Goal: Transaction & Acquisition: Purchase product/service

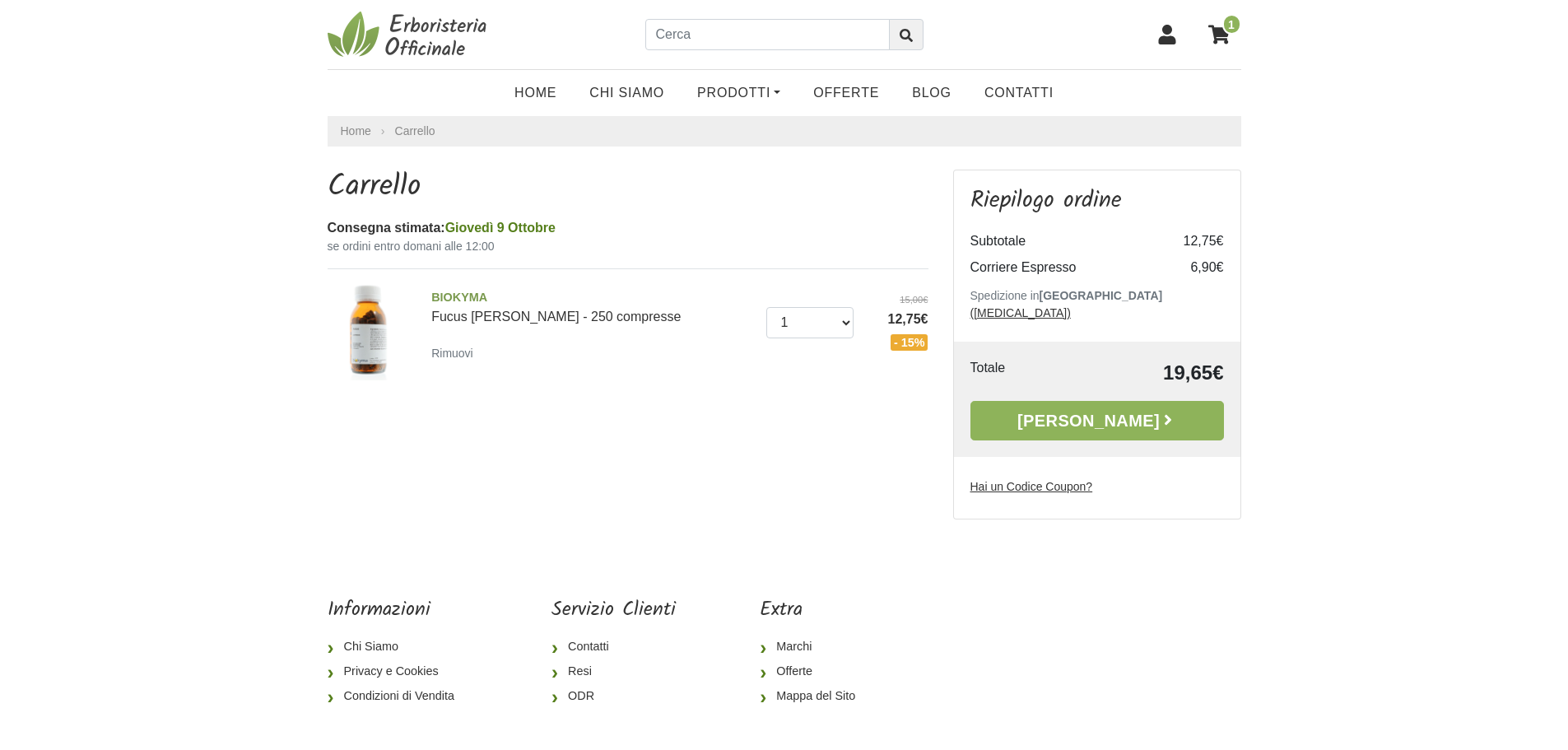
click at [1107, 400] on link "Alla Cassa" at bounding box center [1097, 420] width 254 height 39
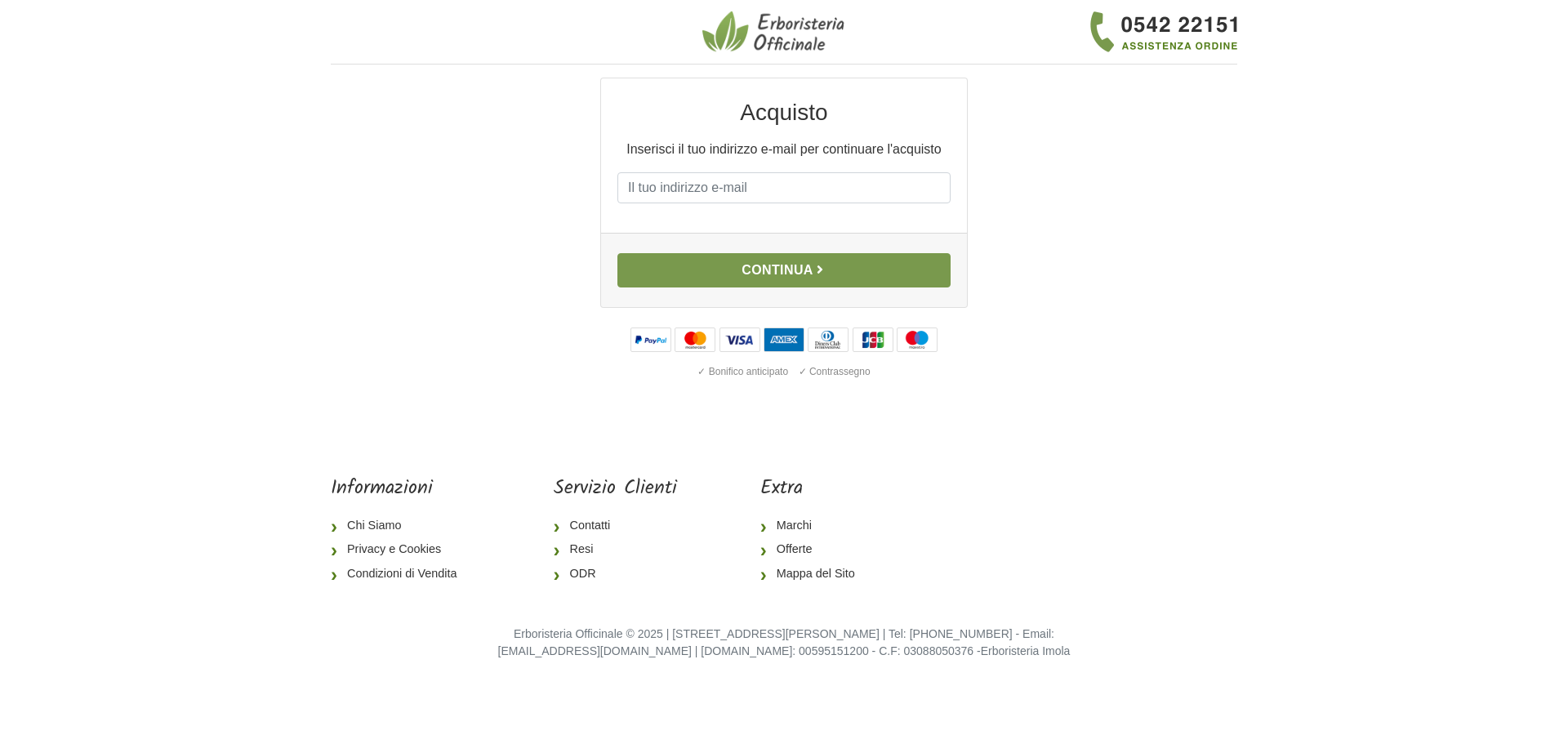
click at [780, 262] on button "Continua" at bounding box center [784, 270] width 334 height 34
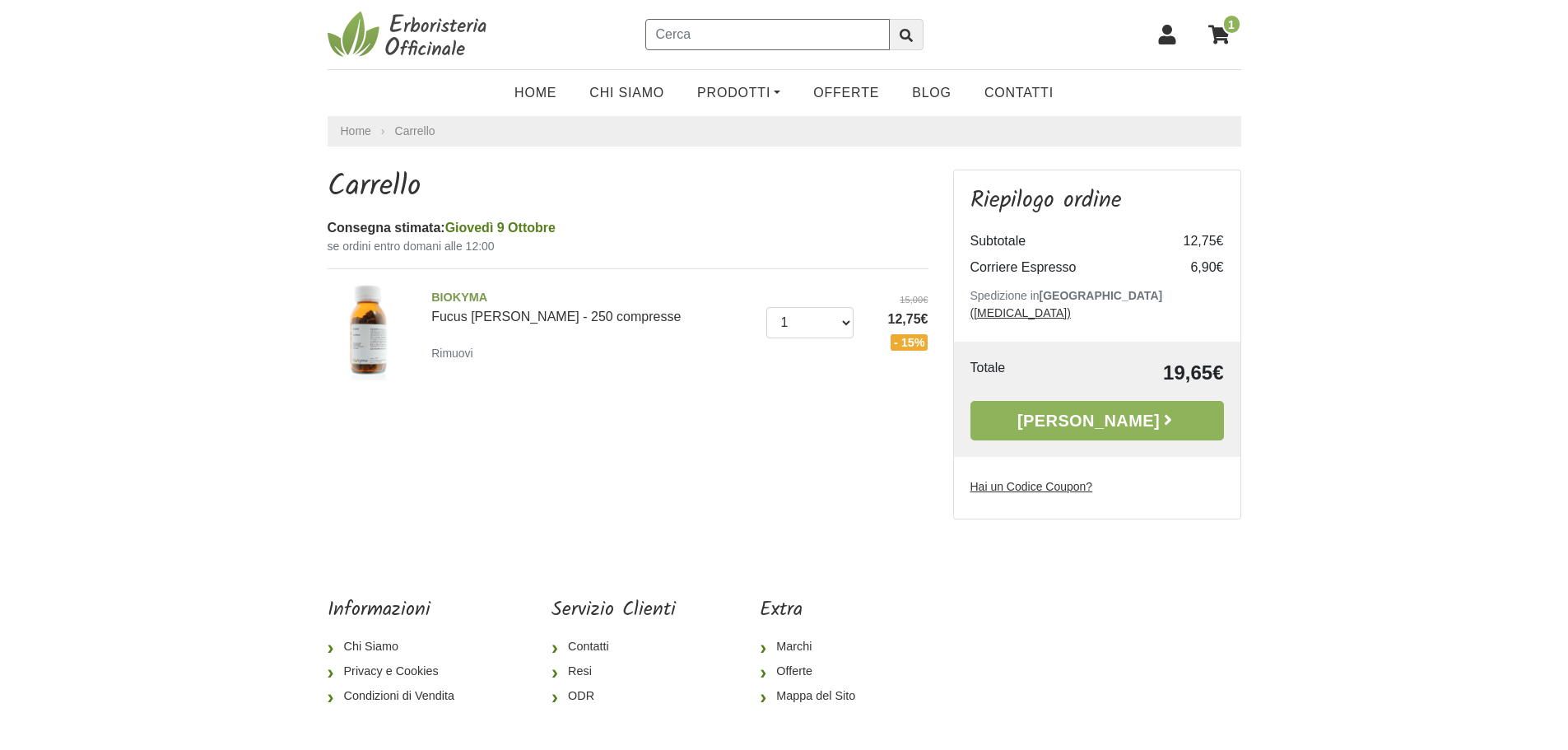
click at [714, 26] on input "text" at bounding box center [767, 34] width 244 height 32
type input "tisane dimagranti"
click at [889, 19] on button "submit" at bounding box center [906, 34] width 34 height 32
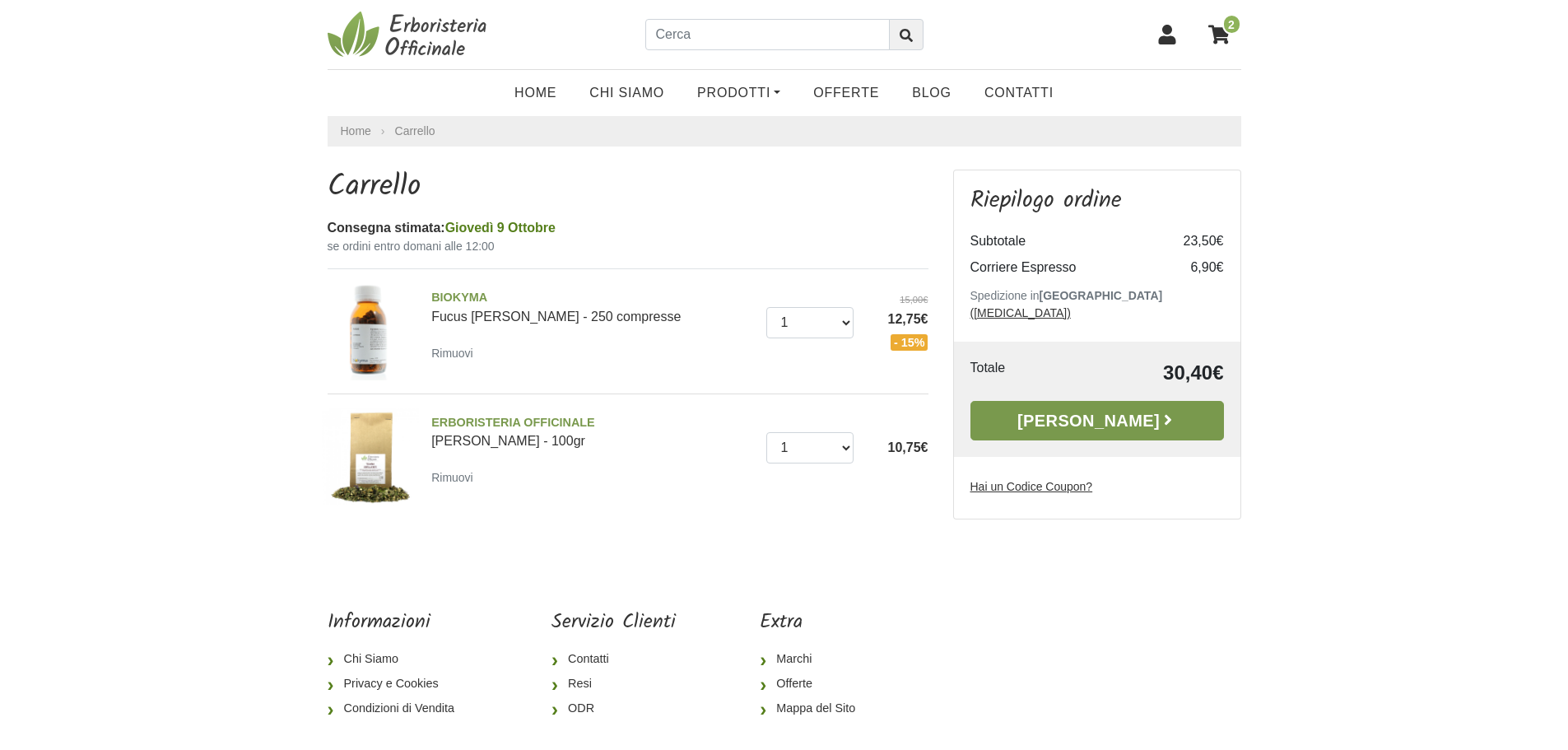
click at [1092, 402] on link "Alla Cassa" at bounding box center [1097, 420] width 254 height 39
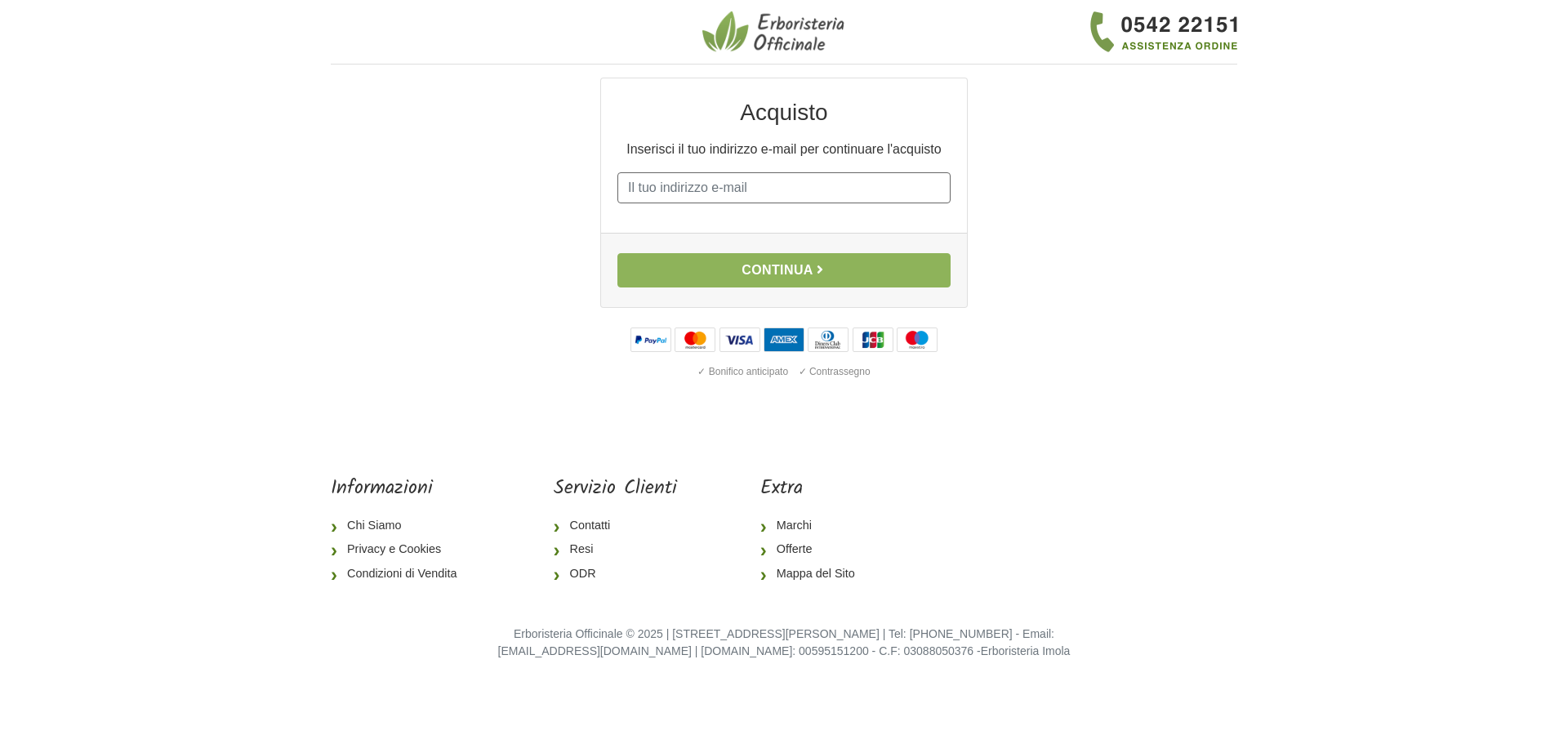
click at [745, 183] on input "E-mail" at bounding box center [784, 187] width 334 height 31
type input "[EMAIL_ADDRESS][DOMAIN_NAME]"
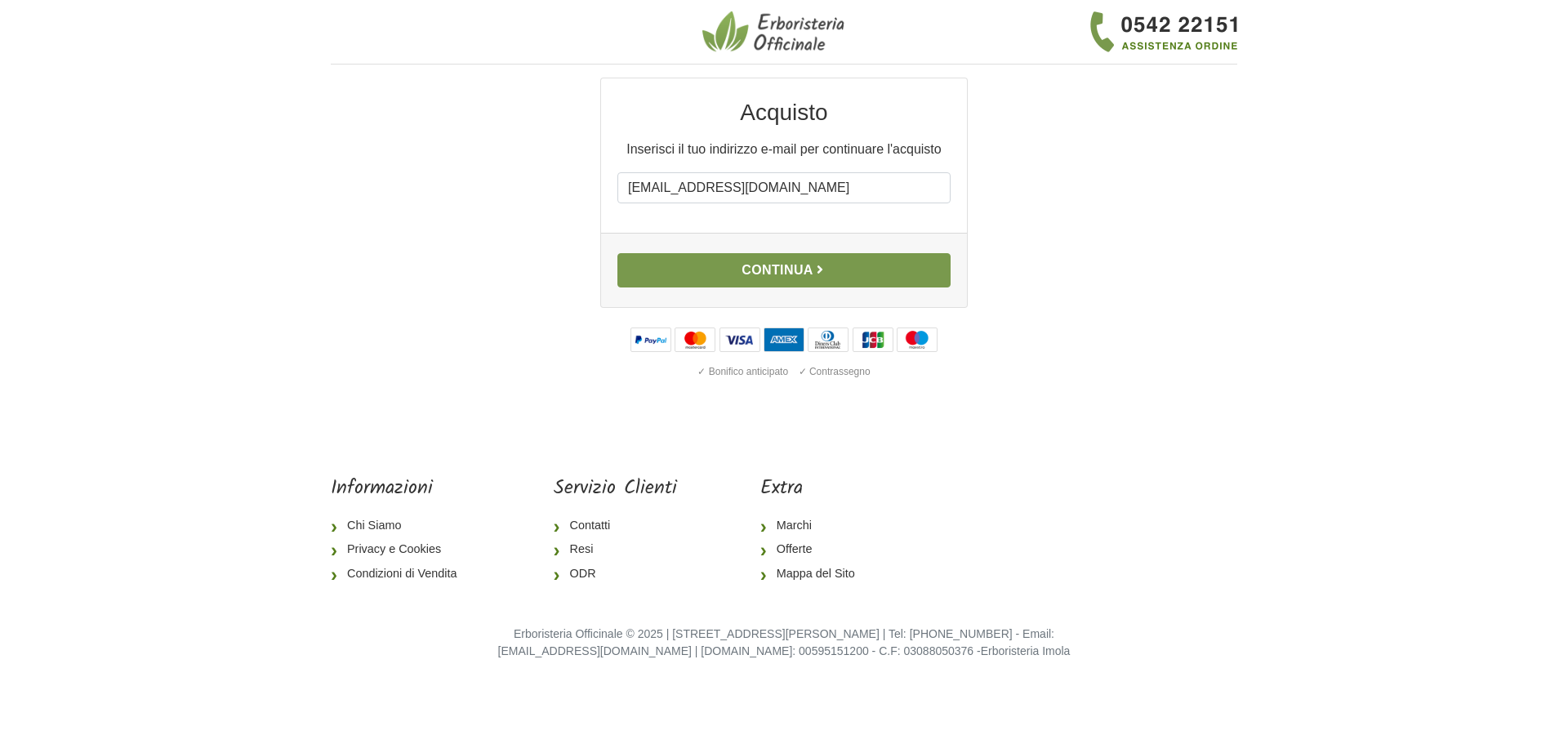
click at [851, 265] on button "Continua" at bounding box center [784, 270] width 334 height 34
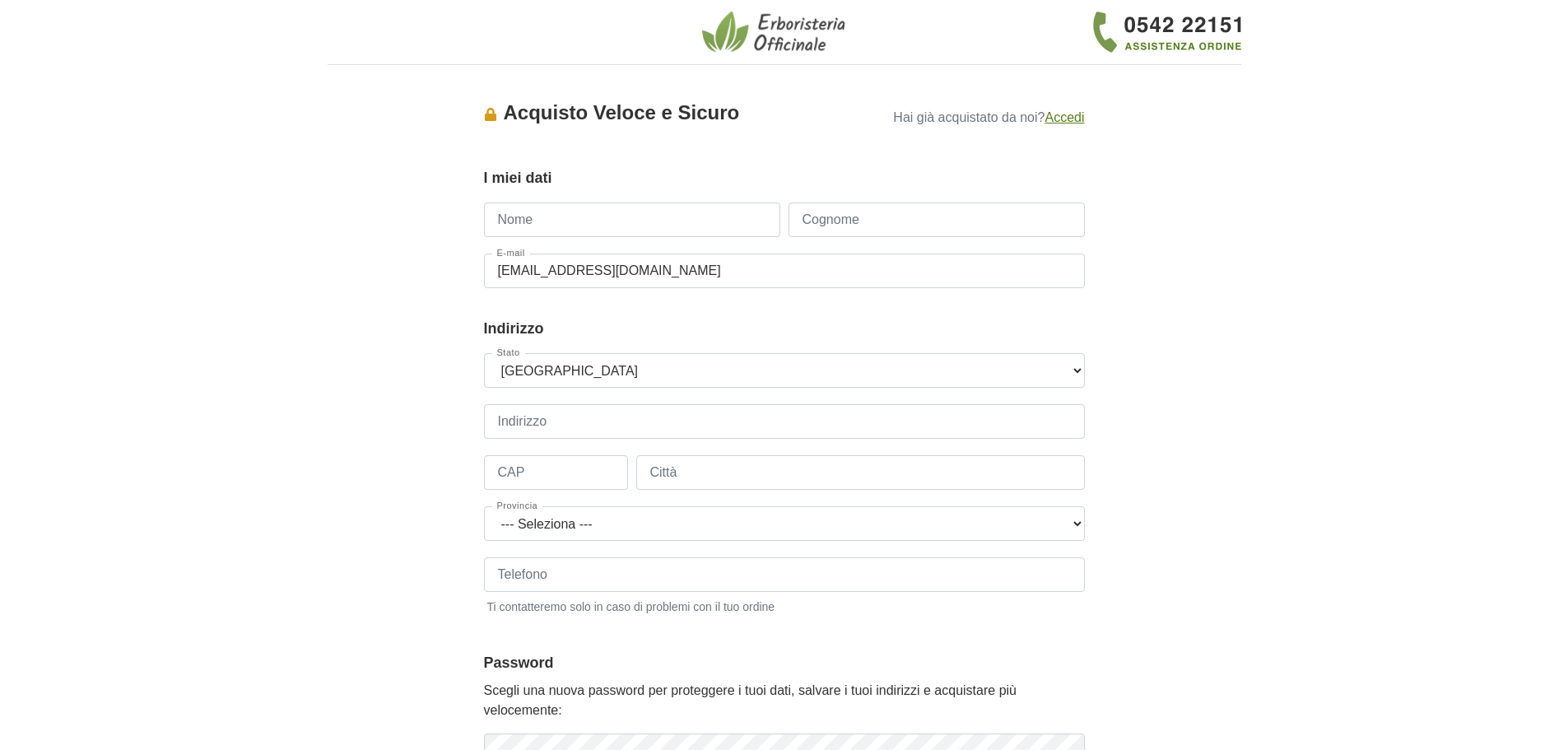
click at [602, 220] on input "Nome" at bounding box center [631, 219] width 296 height 34
type input "flavia"
type input "tabachin"
type input "3389003114"
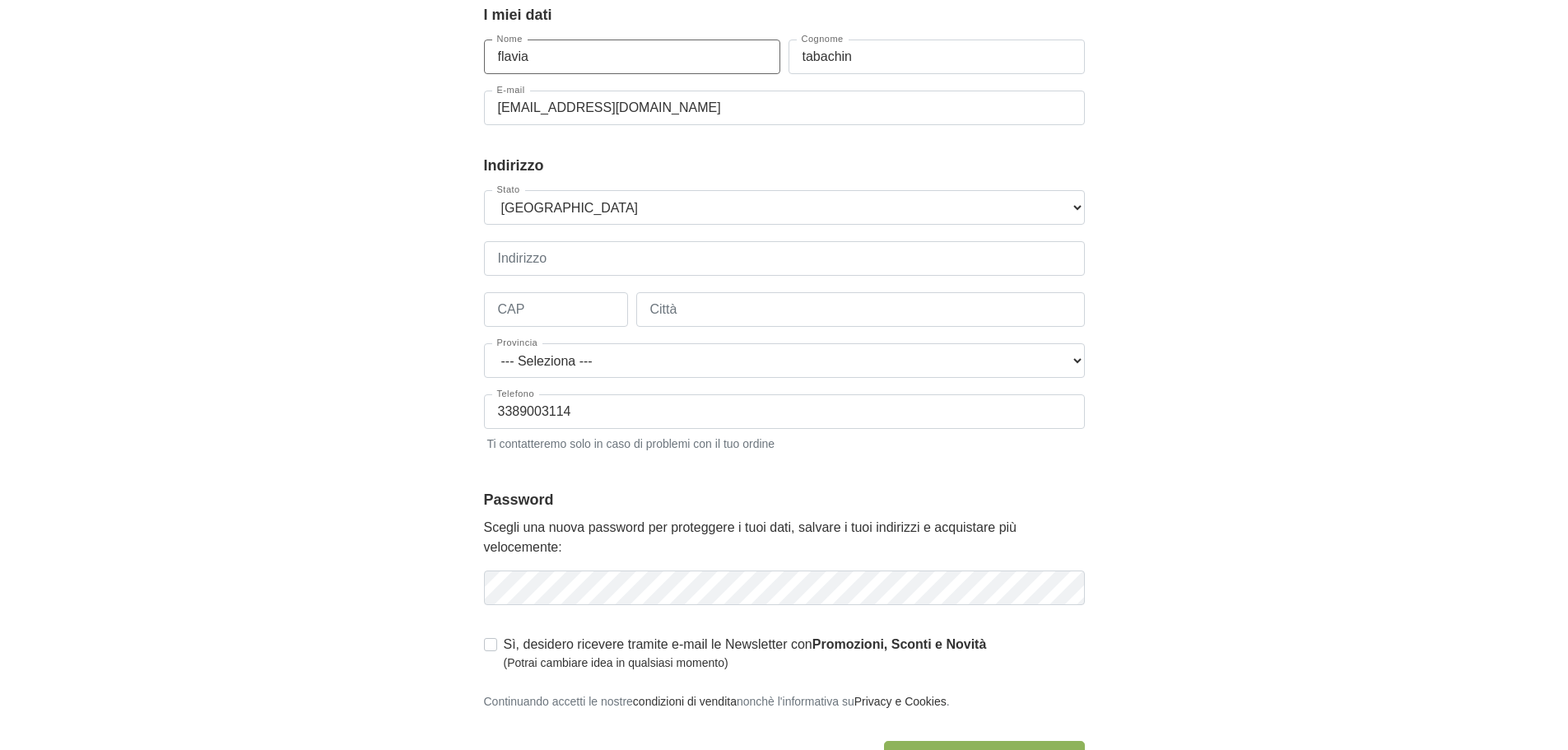
scroll to position [165, 0]
click at [607, 258] on input "Indirizzo" at bounding box center [784, 257] width 601 height 34
type input "VIA MURAZZE 38M presso Agriverde snc"
type input "45014"
type input "PORTO VIRO"
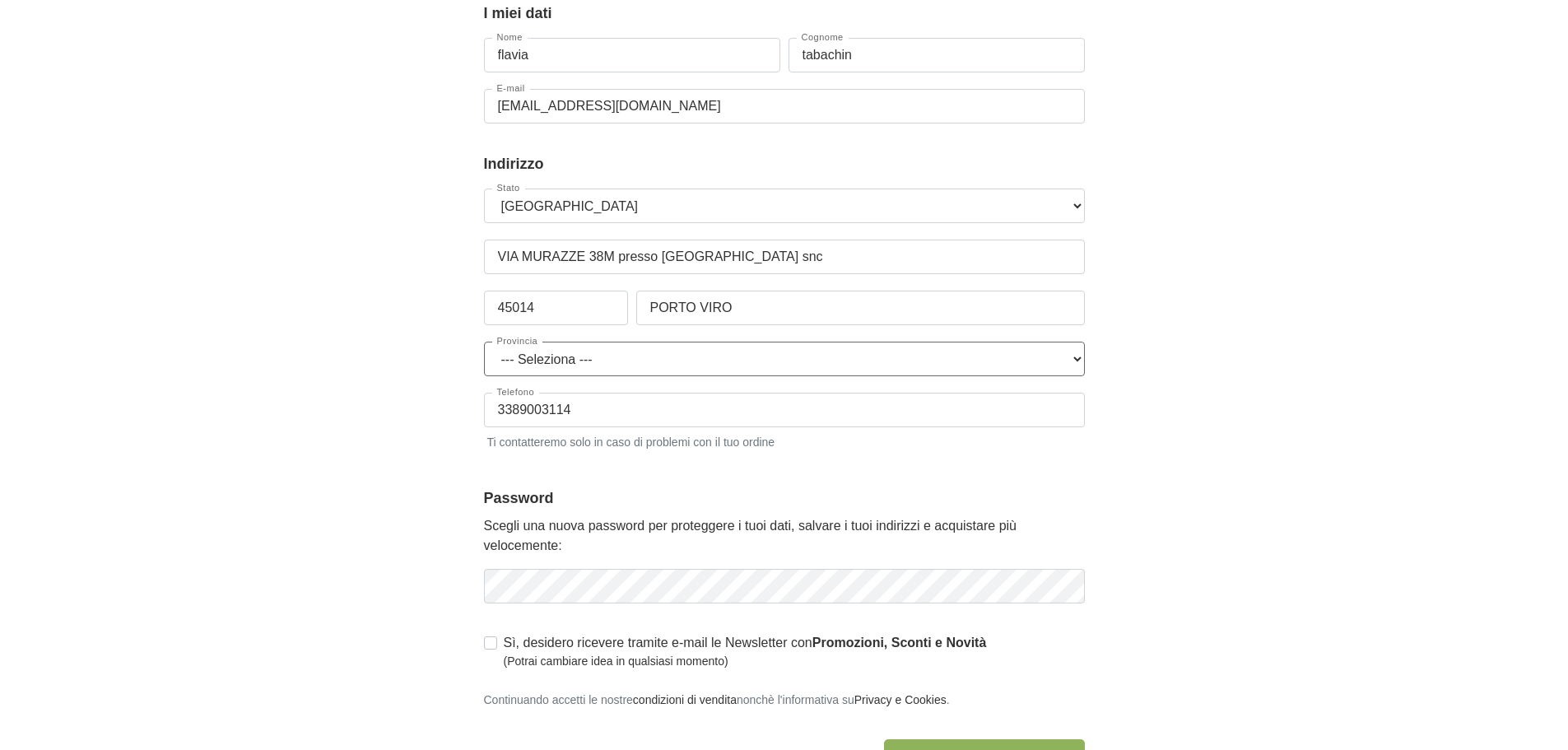
select select "3925"
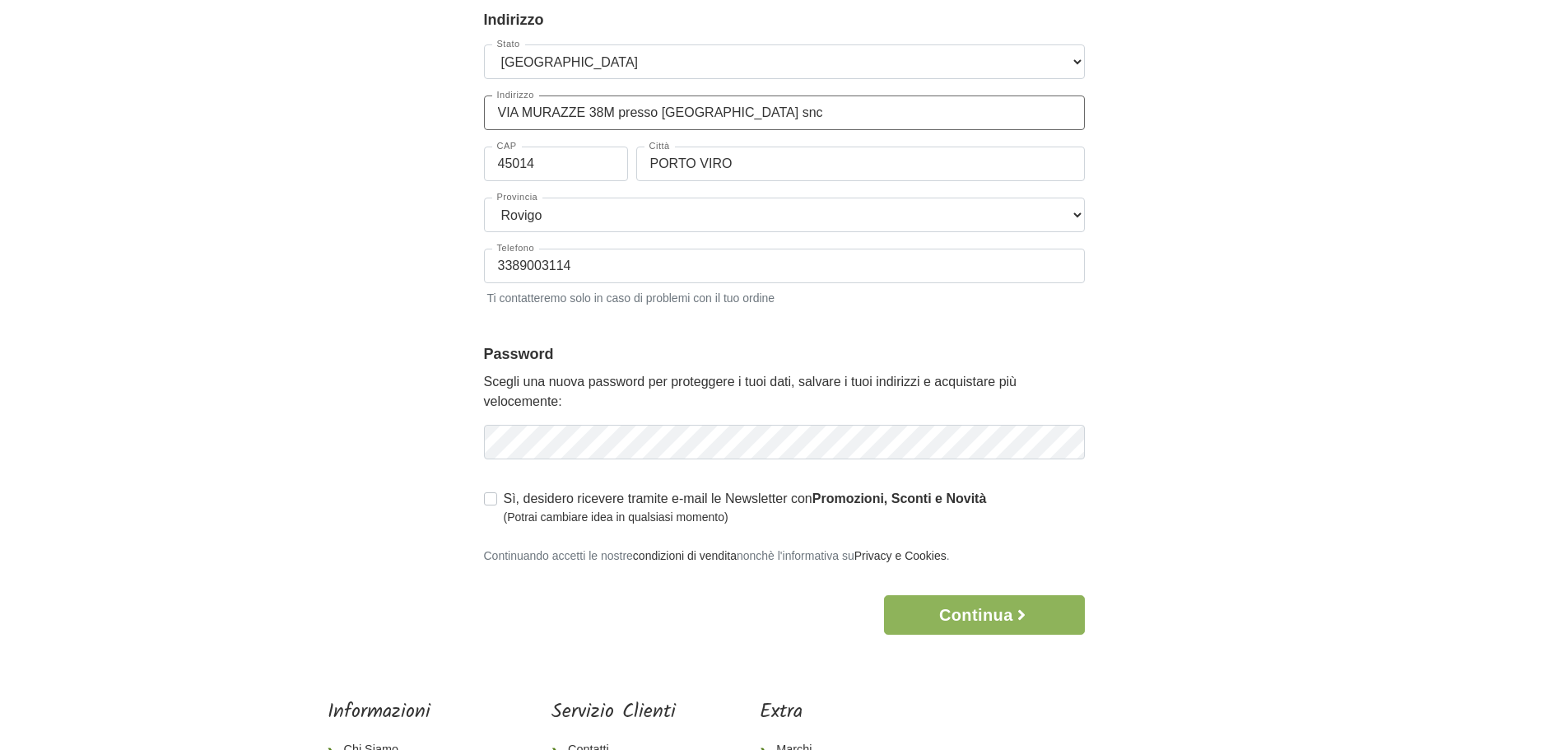
scroll to position [330, 0]
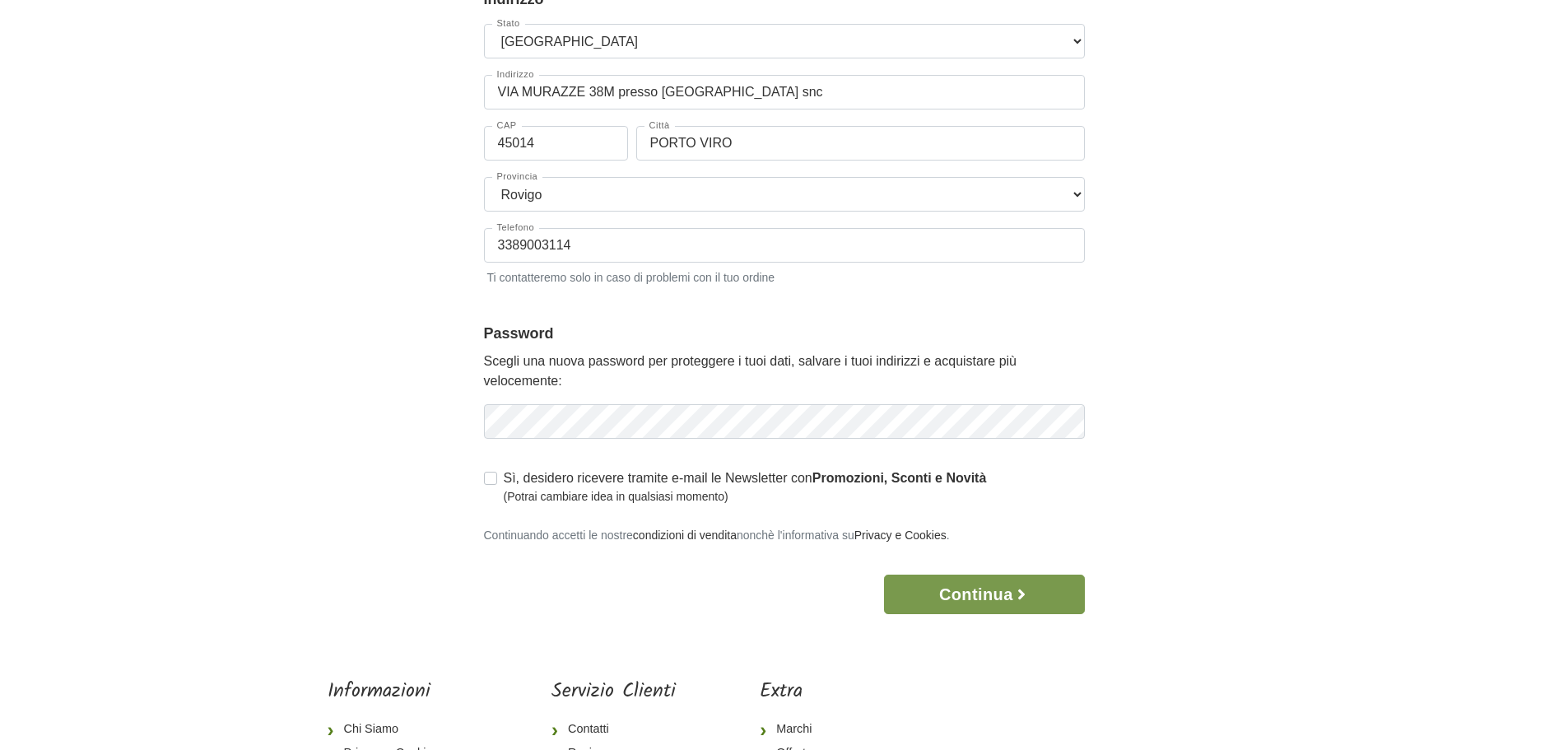
click at [1000, 602] on button "Continua" at bounding box center [984, 594] width 200 height 39
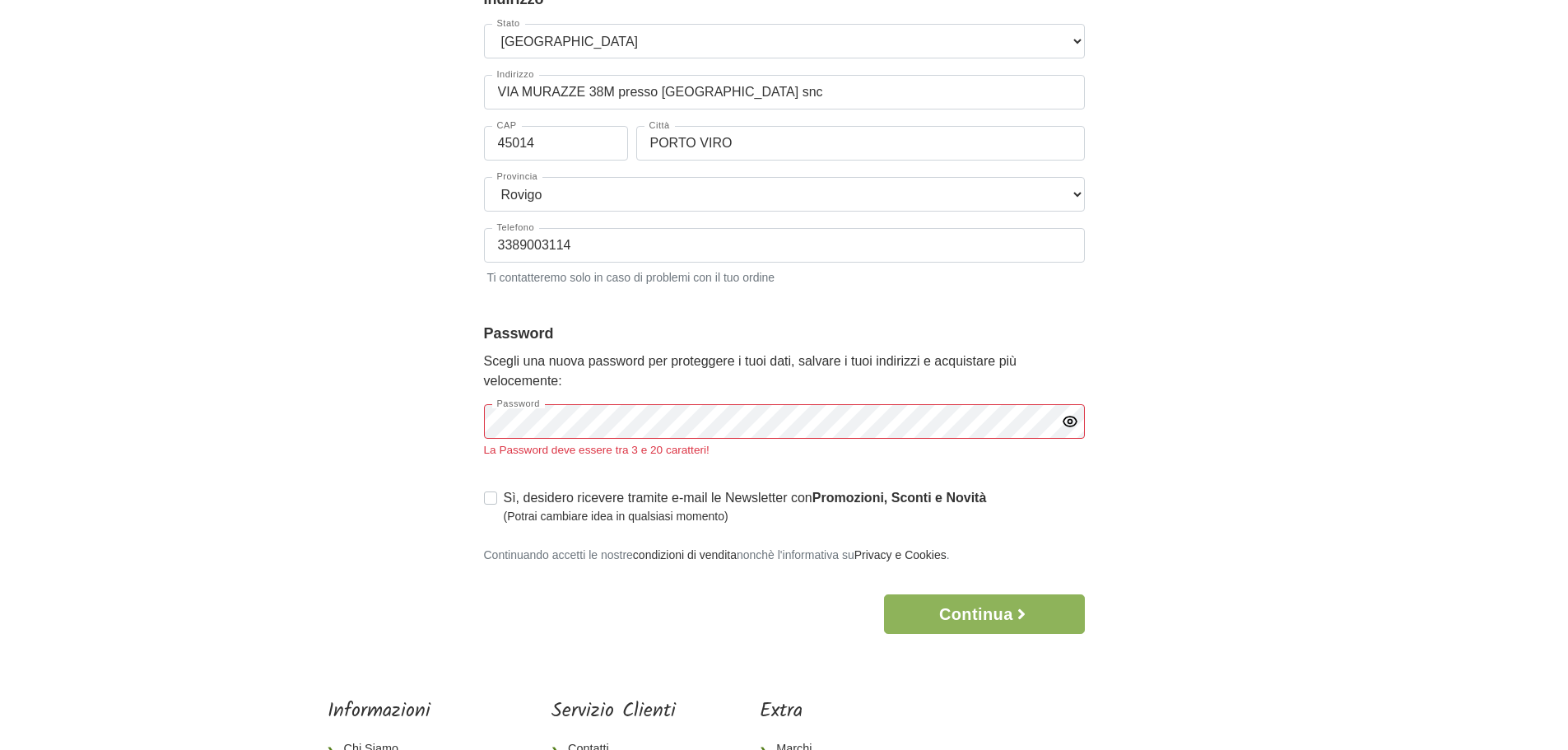
click at [1070, 421] on icon "button" at bounding box center [1069, 420] width 16 height 16
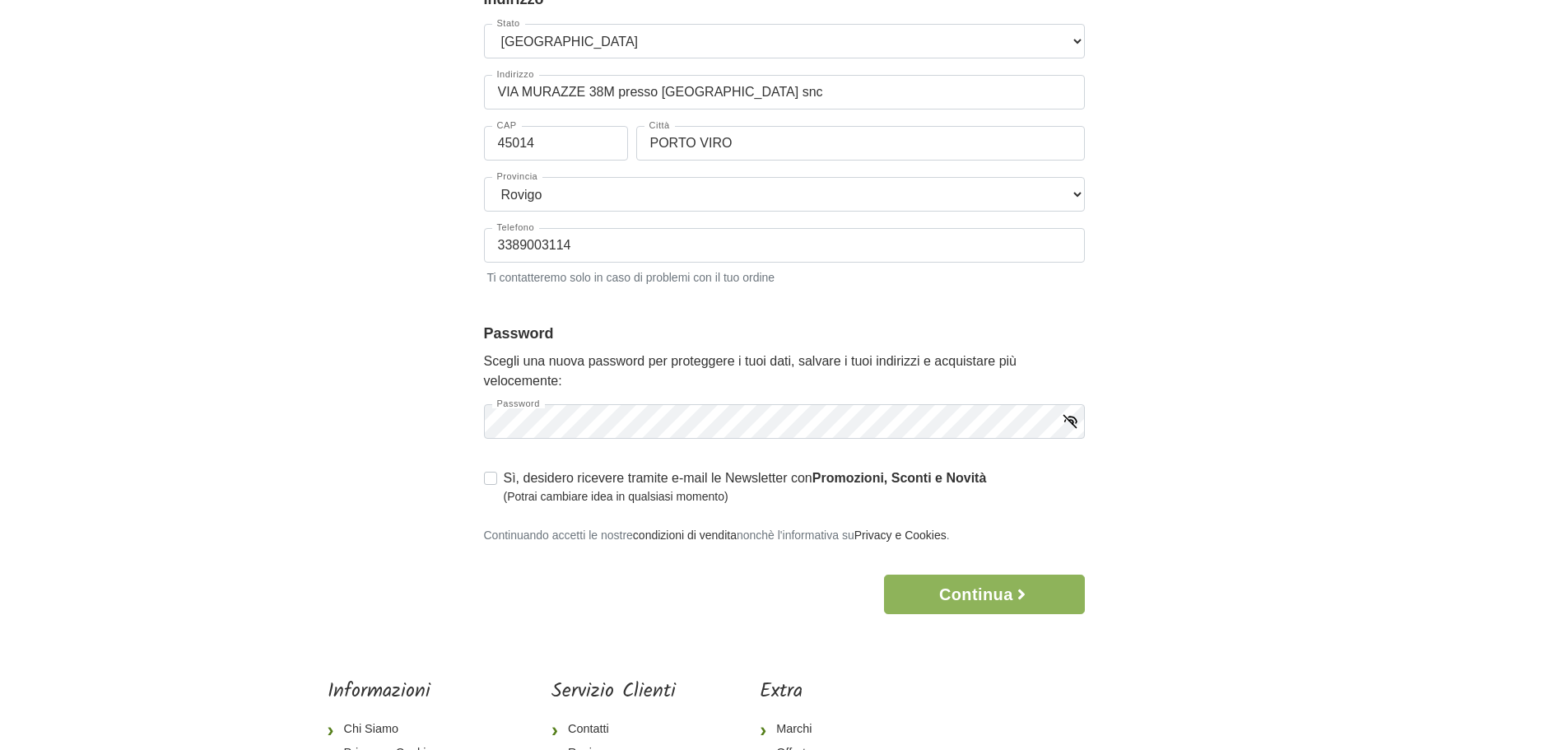
click at [1070, 421] on icon "button" at bounding box center [1069, 420] width 16 height 16
click at [504, 476] on label "Sì, desidero ricevere tramite e-mail le Newsletter con Promozioni, Sconti e Nov…" at bounding box center [745, 487] width 483 height 37
click at [487, 476] on input "Sì, desidero ricevere tramite e-mail le Newsletter con Promozioni, Sconti e Nov…" at bounding box center [490, 476] width 13 height 16
checkbox input "true"
click at [1010, 593] on button "Continua" at bounding box center [984, 594] width 200 height 39
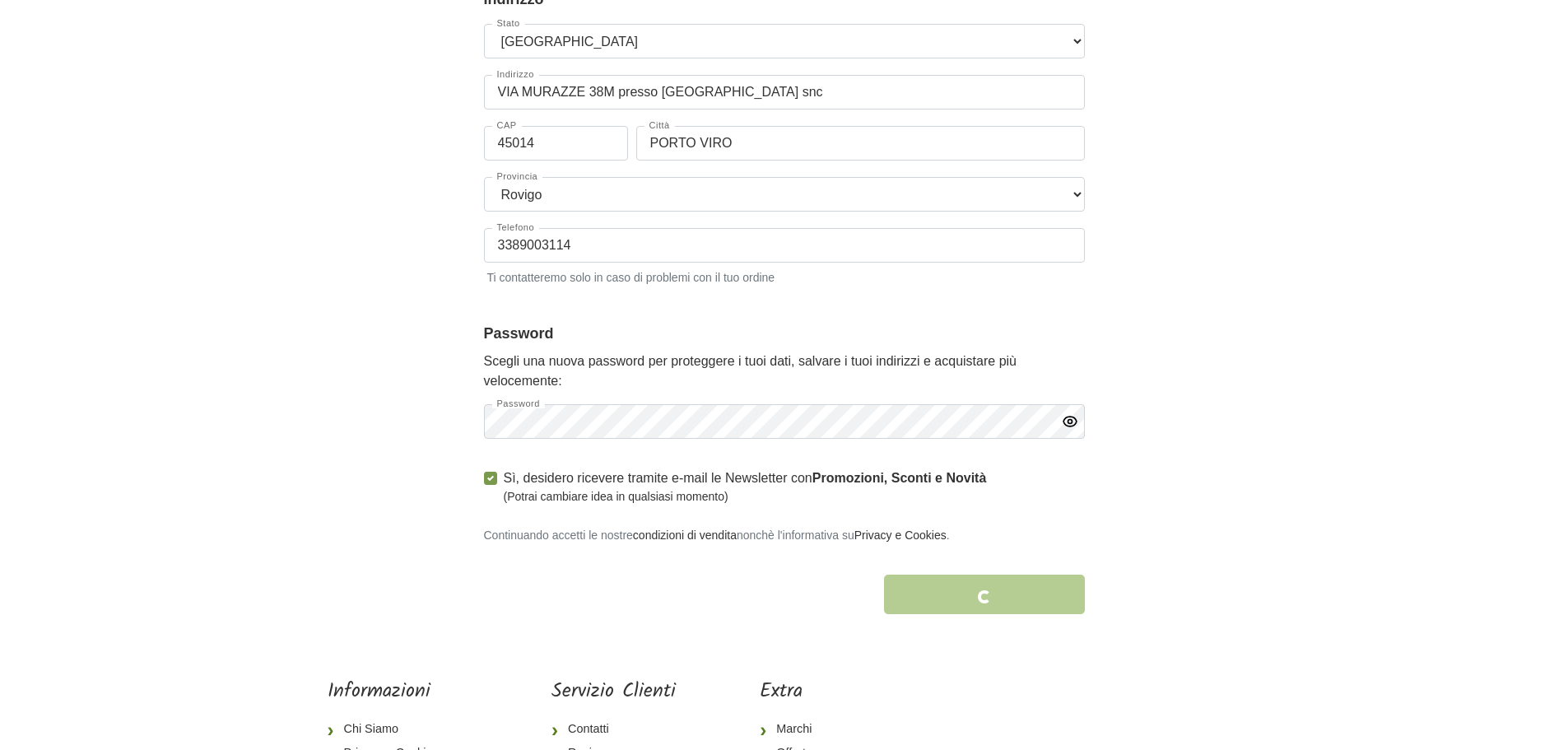
scroll to position [0, 0]
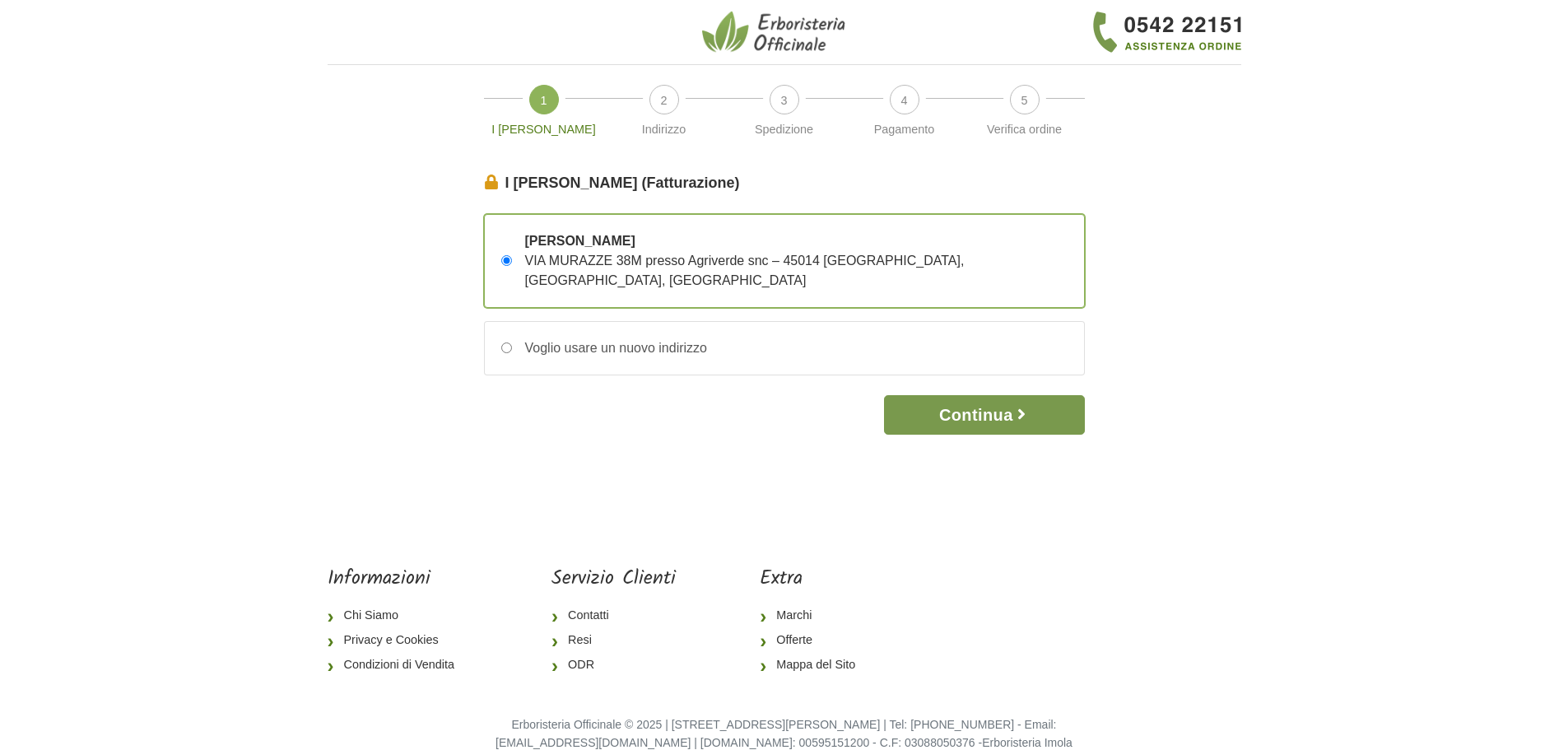
click at [977, 395] on button "Continua" at bounding box center [984, 414] width 200 height 39
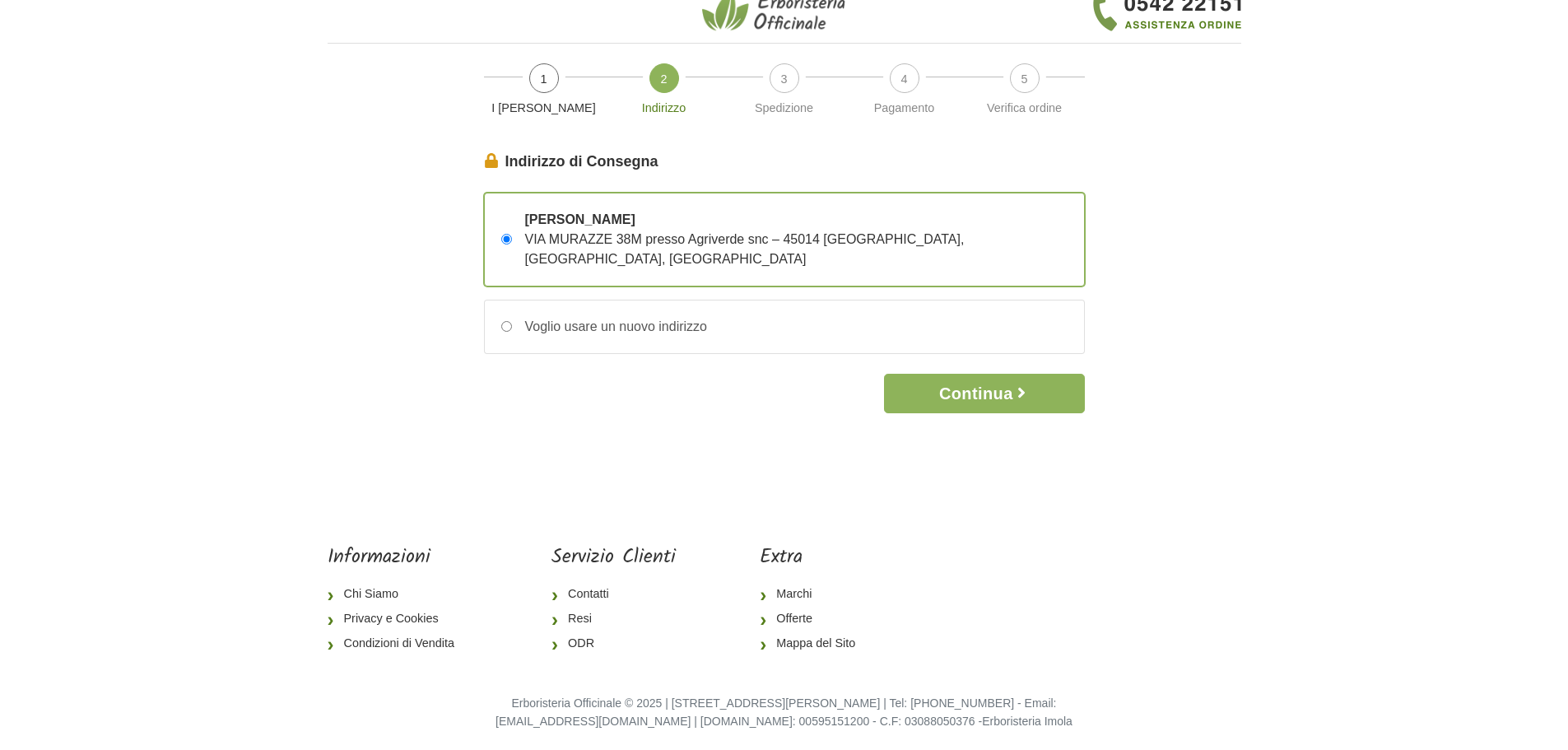
scroll to position [28, 0]
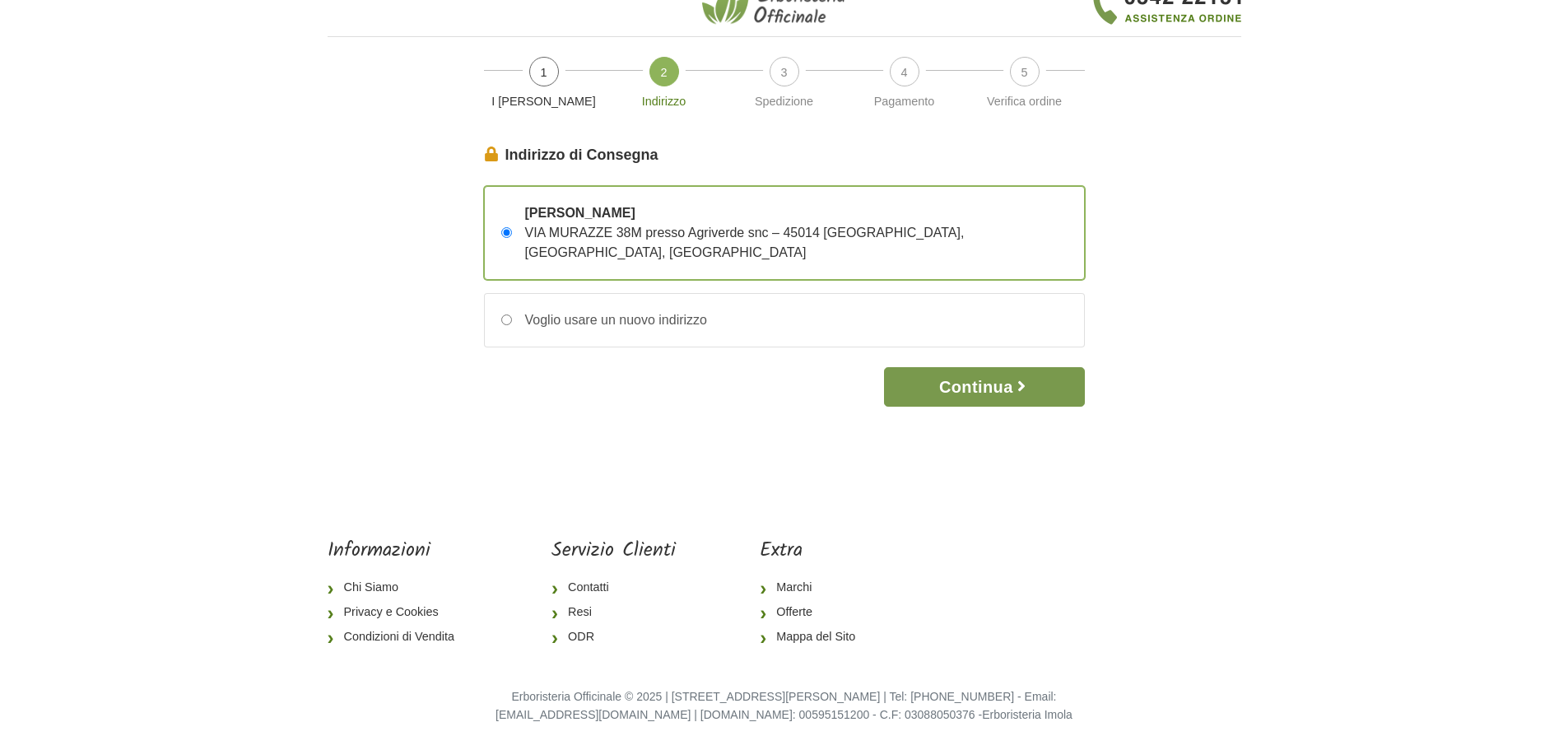
click at [997, 367] on button "Continua" at bounding box center [984, 386] width 200 height 39
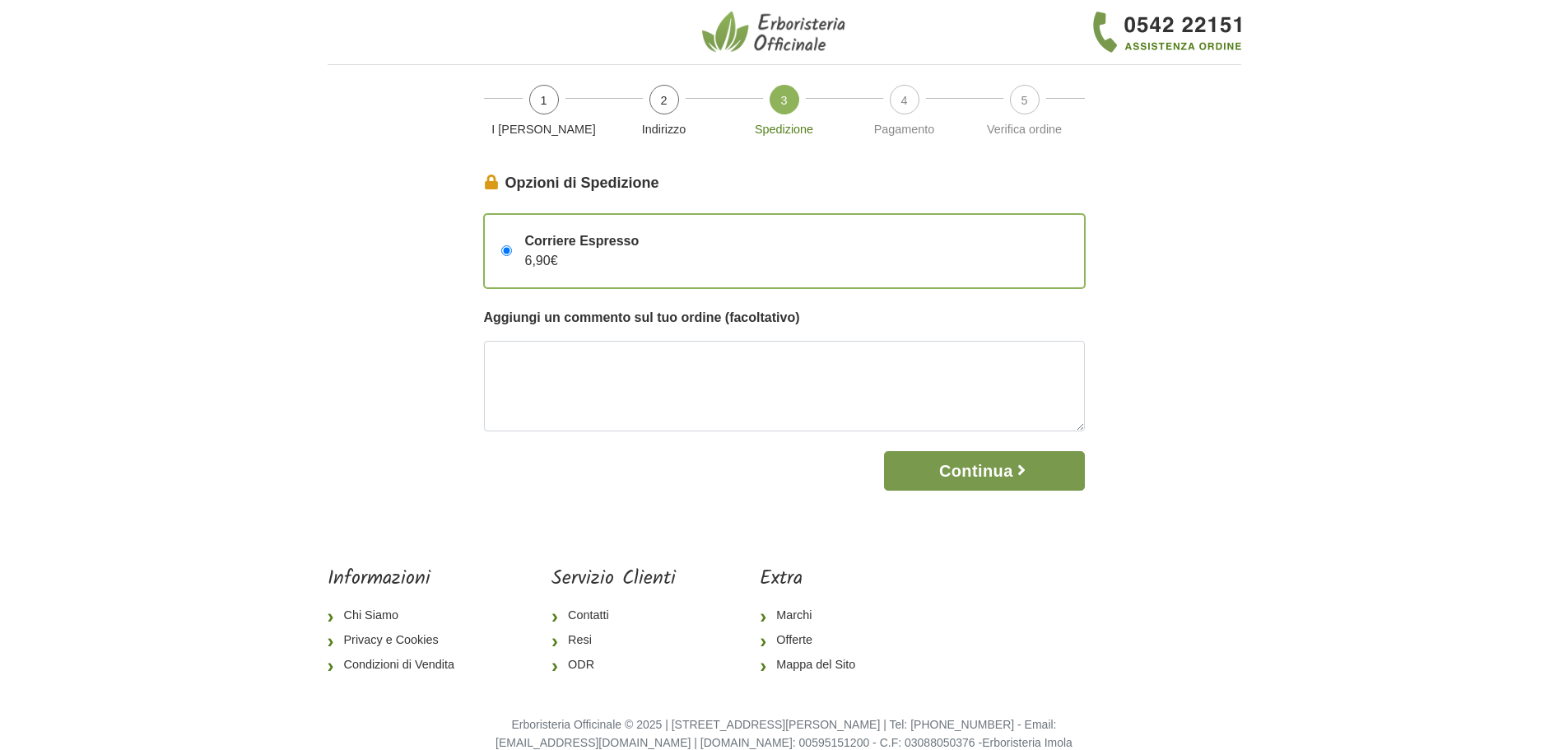
click at [962, 471] on button "Continua" at bounding box center [984, 470] width 200 height 39
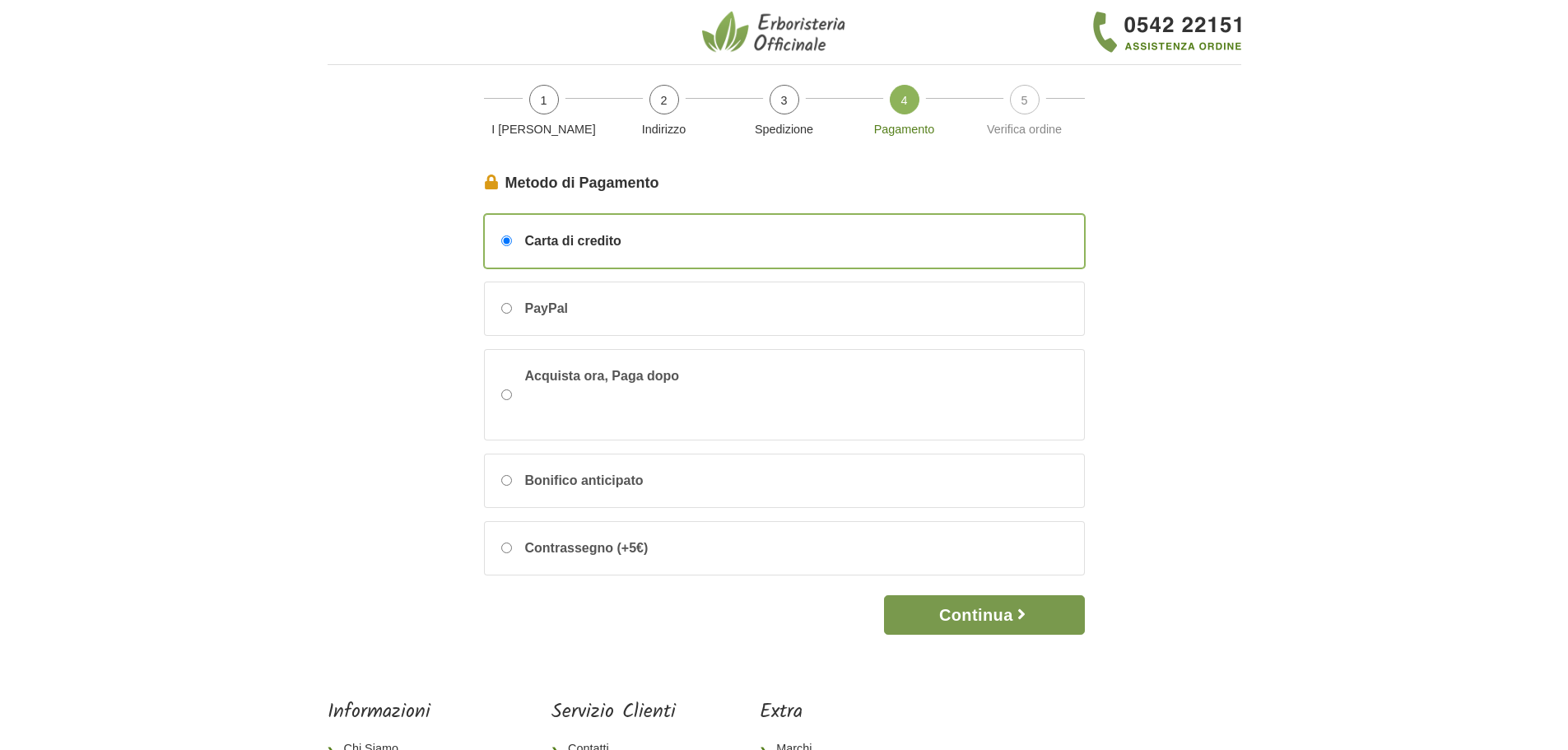
click at [963, 610] on button "Continua" at bounding box center [984, 614] width 200 height 39
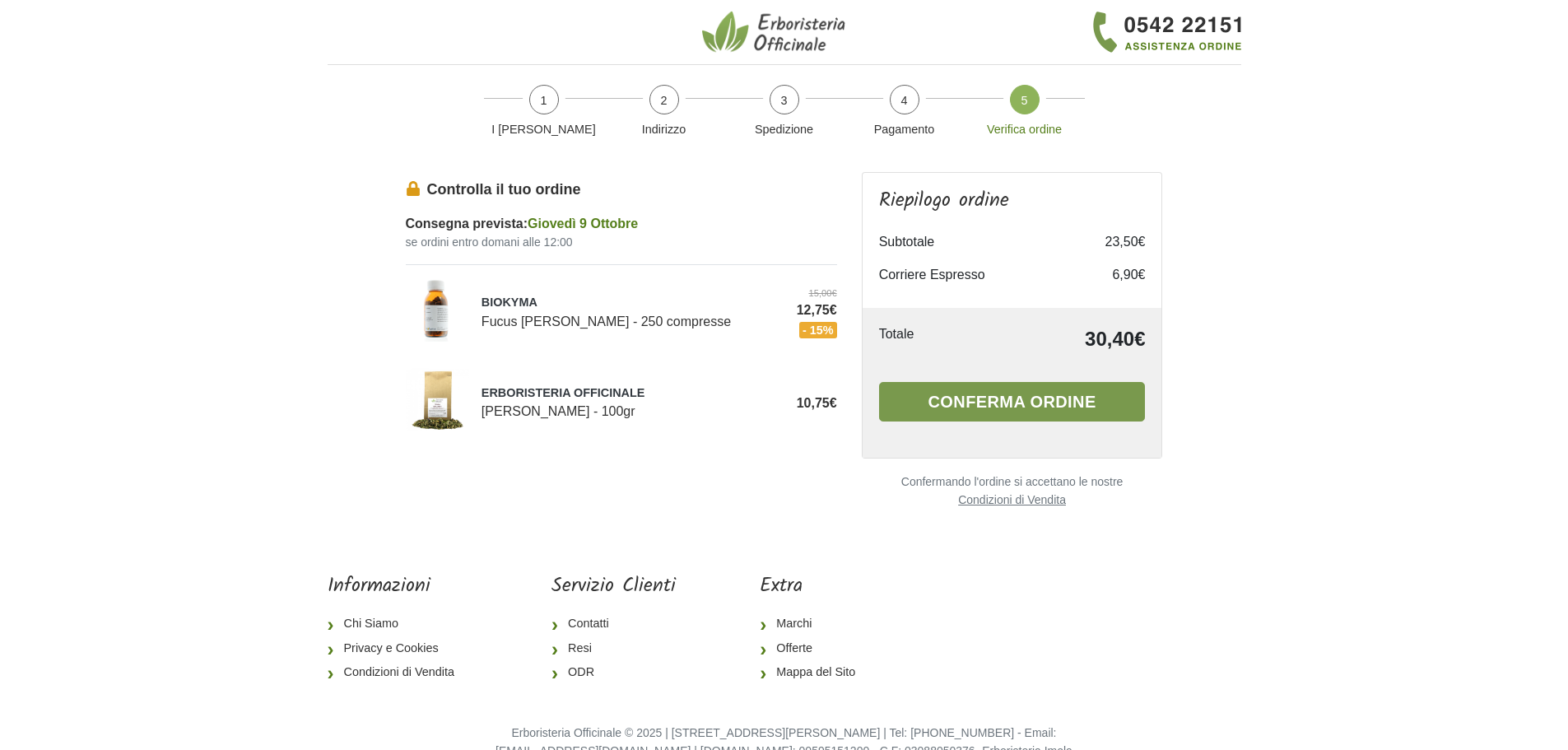
click at [1064, 406] on button "Conferma ordine" at bounding box center [1012, 401] width 266 height 39
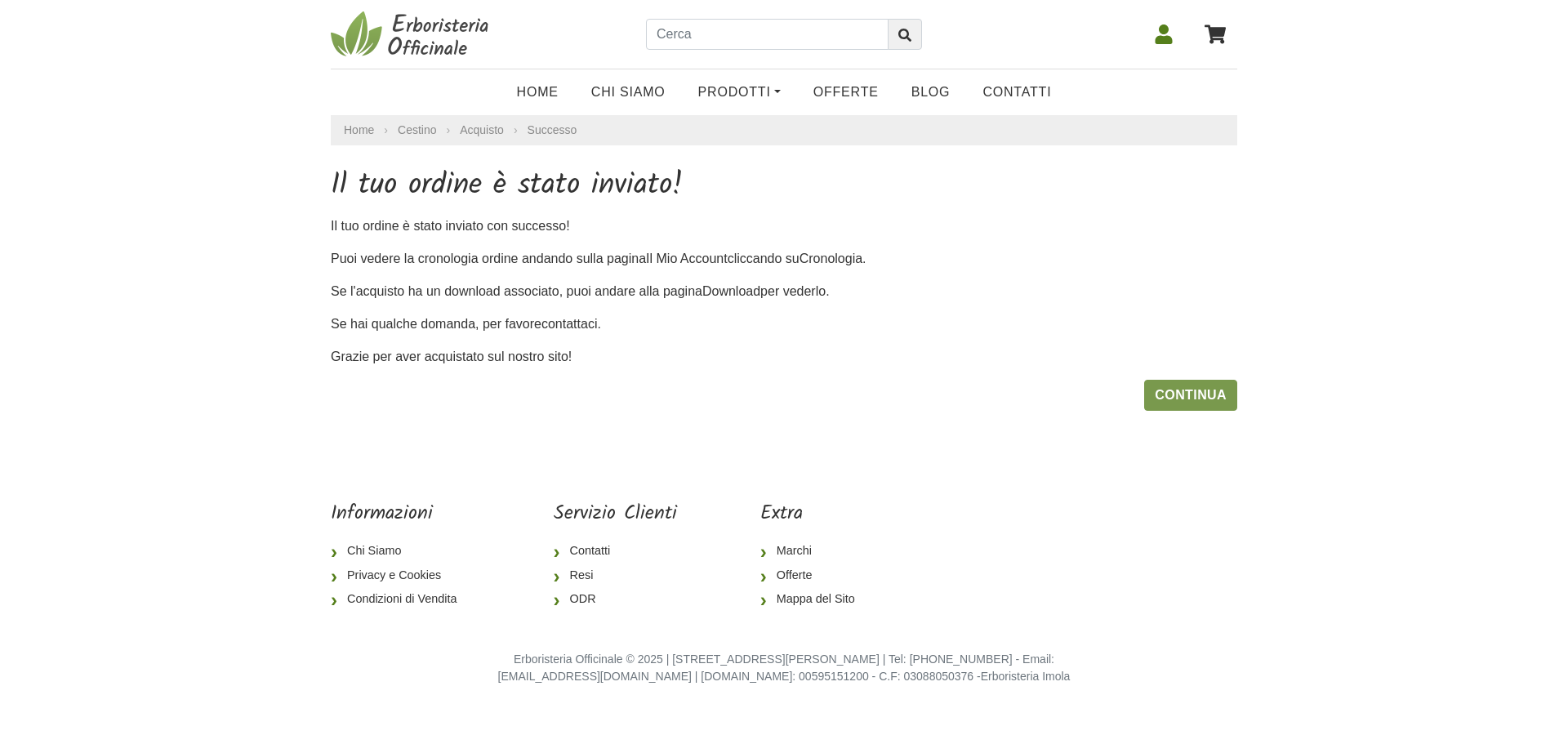
drag, startPoint x: 1211, startPoint y: 397, endPoint x: 1153, endPoint y: 391, distance: 58.3
click at [1211, 397] on link "Continua" at bounding box center [1191, 395] width 93 height 31
